Goal: Register for event/course

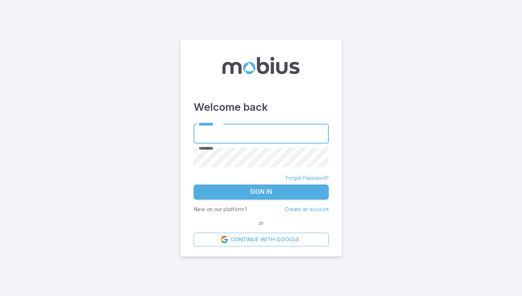
type input "**********"
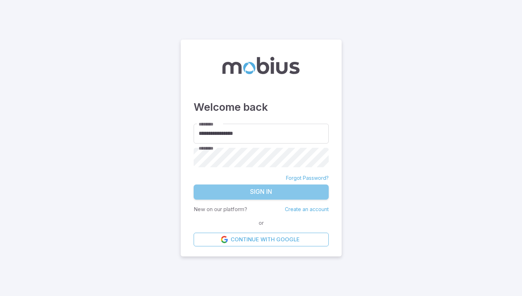
click at [264, 193] on button "Sign In" at bounding box center [261, 191] width 135 height 15
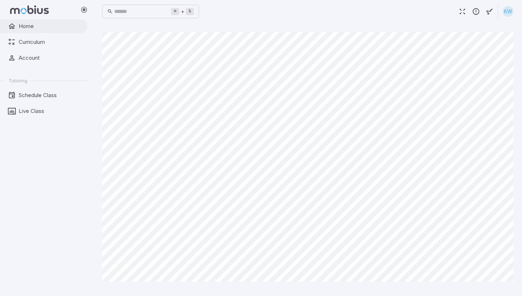
click at [22, 27] on span "Home" at bounding box center [51, 26] width 64 height 8
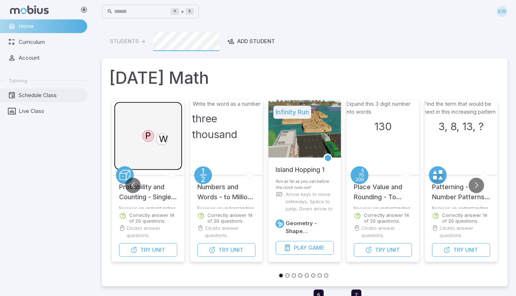
click at [33, 96] on span "Schedule Class" at bounding box center [51, 95] width 64 height 8
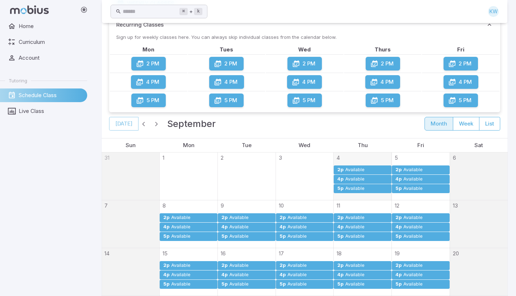
scroll to position [60, 0]
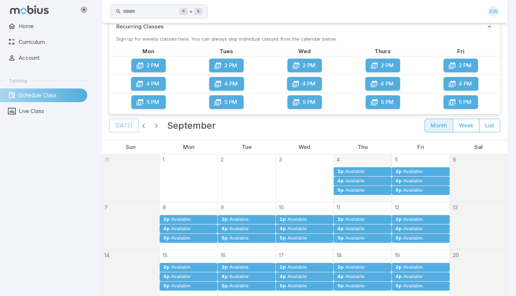
click at [156, 125] on span "button" at bounding box center [156, 125] width 7 height 7
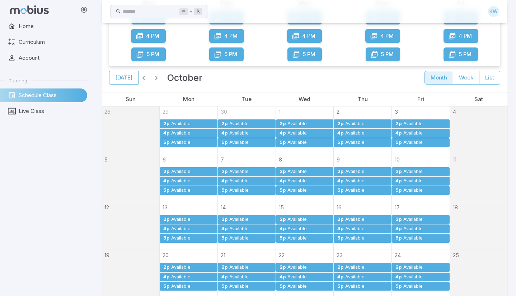
scroll to position [113, 0]
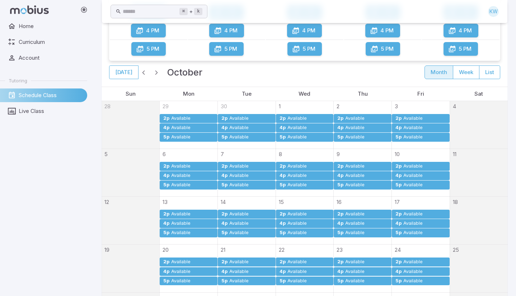
click at [144, 72] on span "button" at bounding box center [143, 72] width 7 height 7
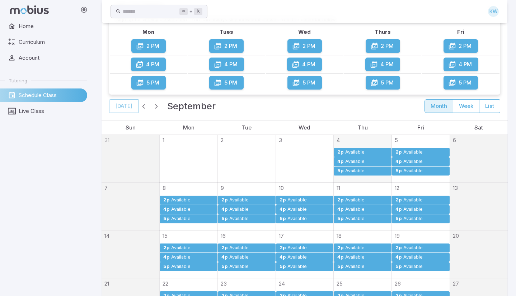
scroll to position [75, 0]
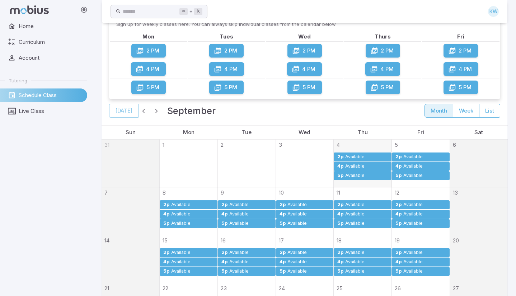
click at [408, 167] on div "Available" at bounding box center [413, 165] width 20 height 5
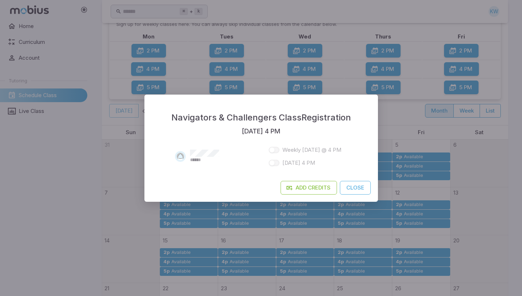
click at [274, 151] on span at bounding box center [274, 150] width 11 height 6
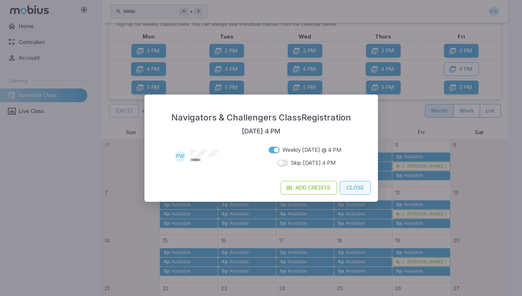
click at [354, 189] on button "Close" at bounding box center [355, 188] width 31 height 14
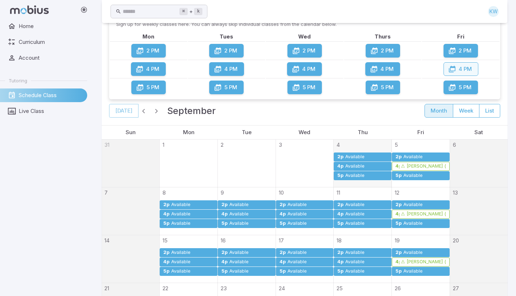
click at [456, 71] on button "4 PM" at bounding box center [461, 69] width 35 height 14
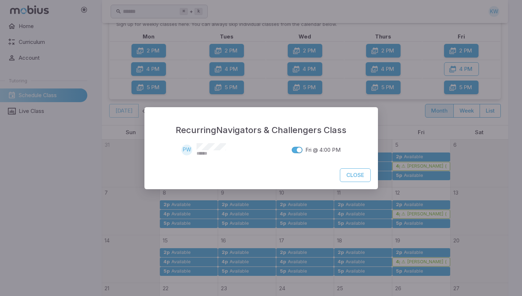
click at [23, 108] on div "Recurring Navigators & Challengers Class PW ****** Fri @ 4:00 PM Close" at bounding box center [261, 148] width 522 height 296
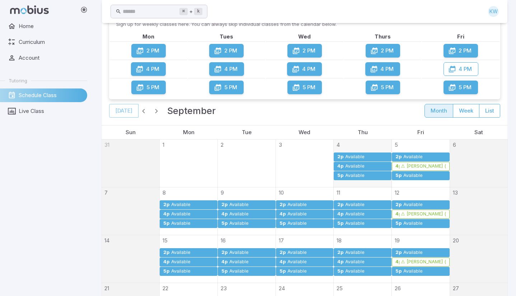
click at [23, 108] on span "Live Class" at bounding box center [51, 111] width 64 height 8
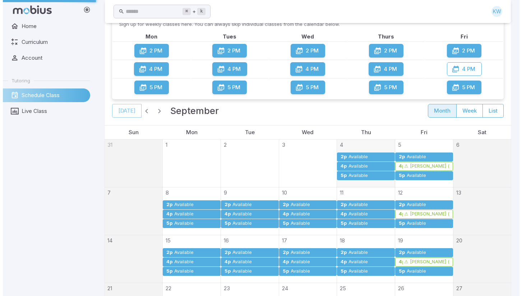
scroll to position [0, 0]
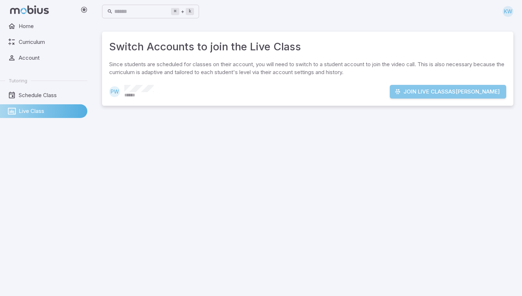
click at [454, 92] on button "Join Live Class as [PERSON_NAME]" at bounding box center [448, 92] width 116 height 14
